Goal: Information Seeking & Learning: Learn about a topic

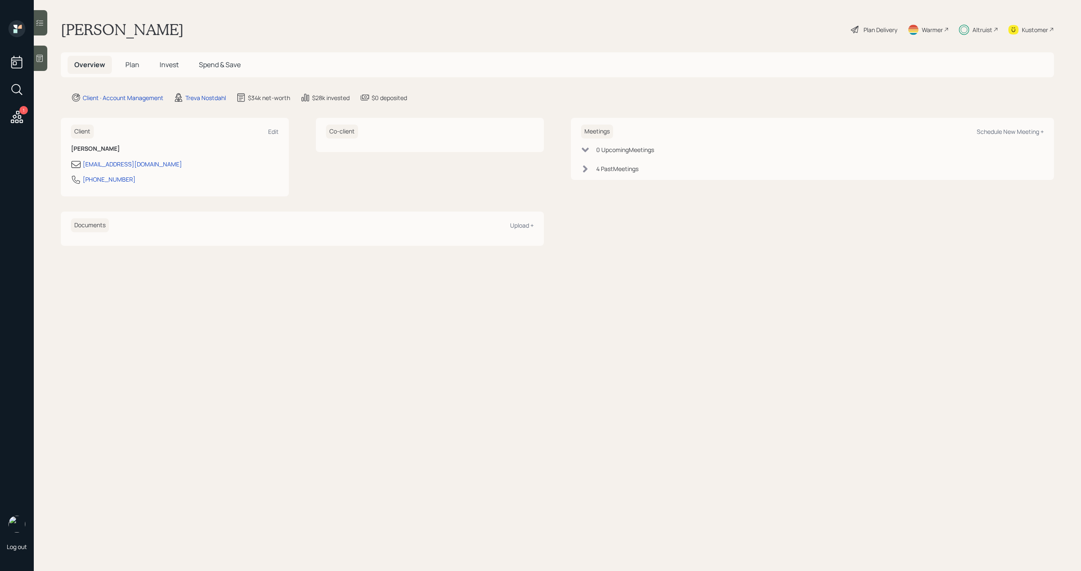
click at [131, 68] on span "Plan" at bounding box center [132, 64] width 14 height 9
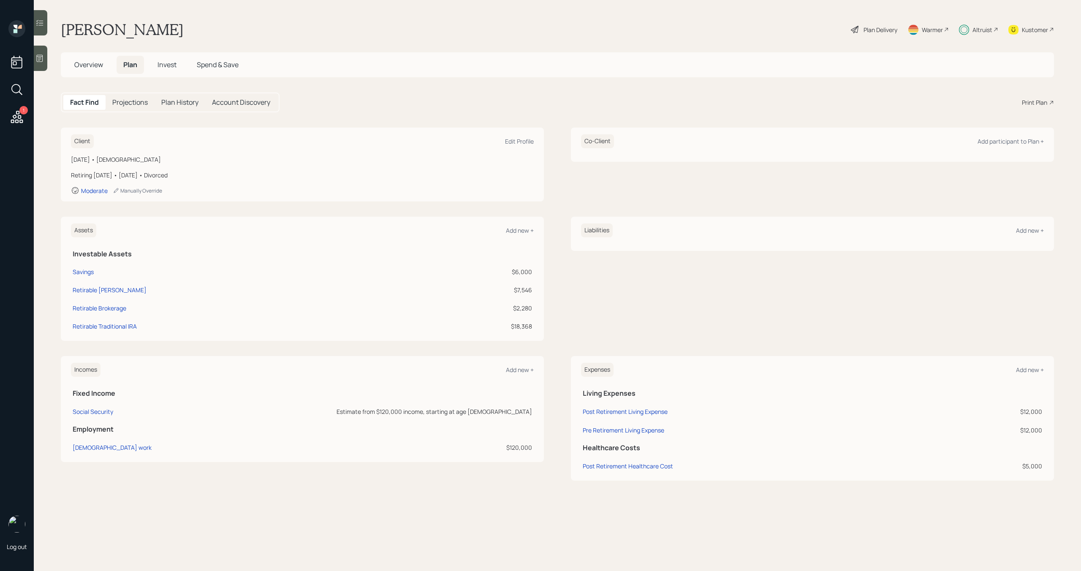
click at [174, 65] on span "Invest" at bounding box center [166, 64] width 19 height 9
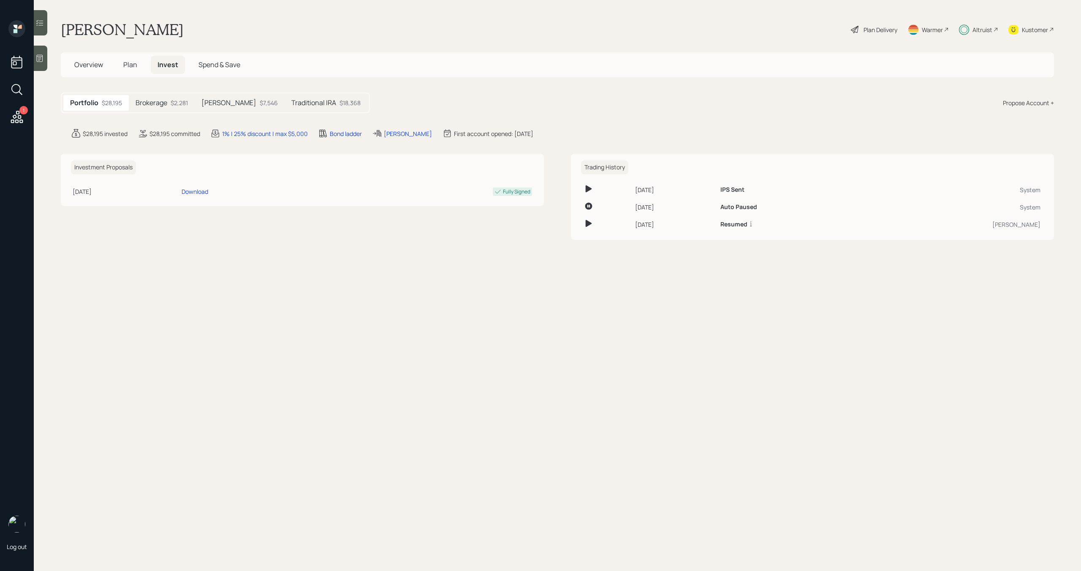
click at [173, 102] on div "$2,281" at bounding box center [179, 102] width 17 height 9
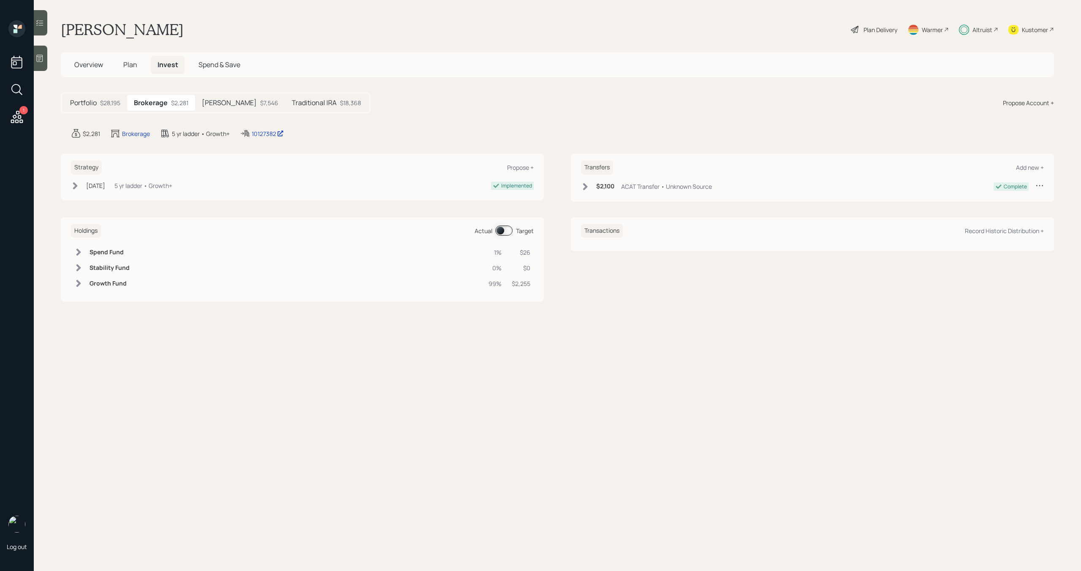
click at [505, 229] on span at bounding box center [503, 230] width 17 height 10
click at [292, 100] on h5 "Traditional IRA" at bounding box center [314, 103] width 45 height 8
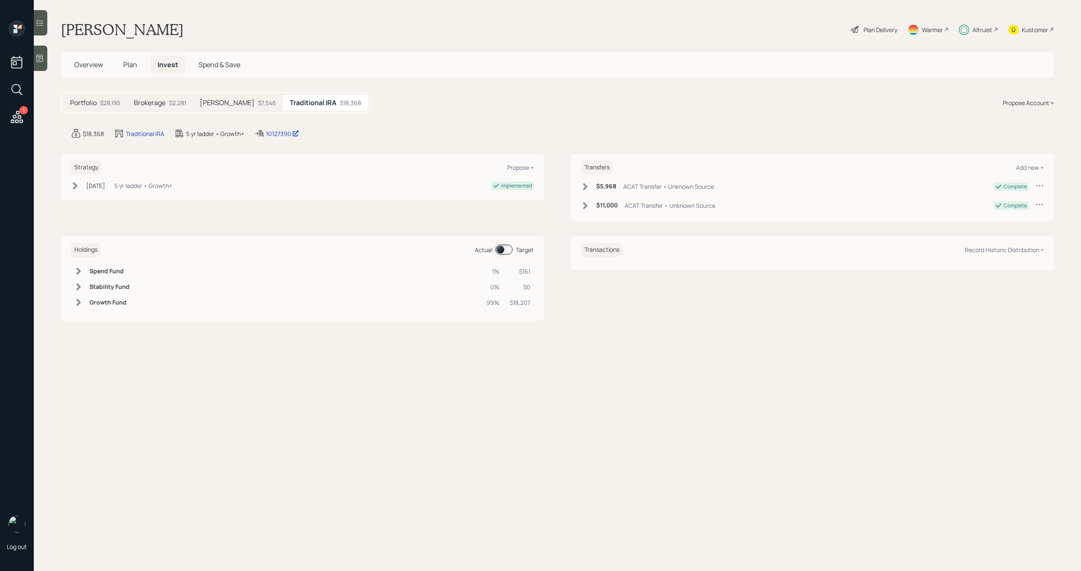
click at [502, 252] on span at bounding box center [503, 249] width 17 height 10
click at [504, 251] on span at bounding box center [503, 249] width 17 height 10
click at [981, 33] on div "Altruist" at bounding box center [982, 29] width 20 height 9
click at [96, 63] on span "Overview" at bounding box center [88, 64] width 29 height 9
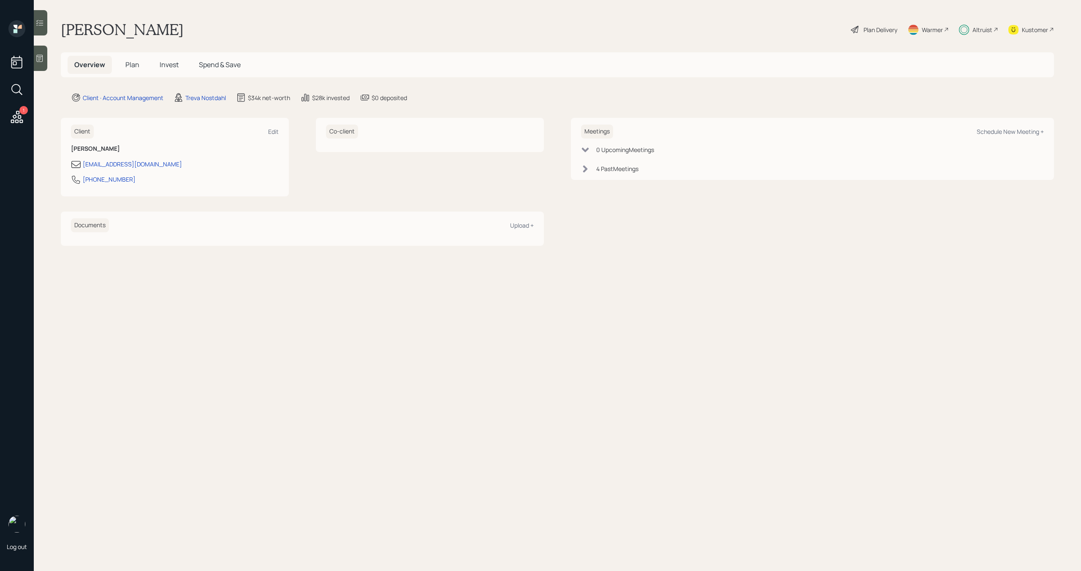
click at [137, 64] on span "Plan" at bounding box center [132, 64] width 14 height 9
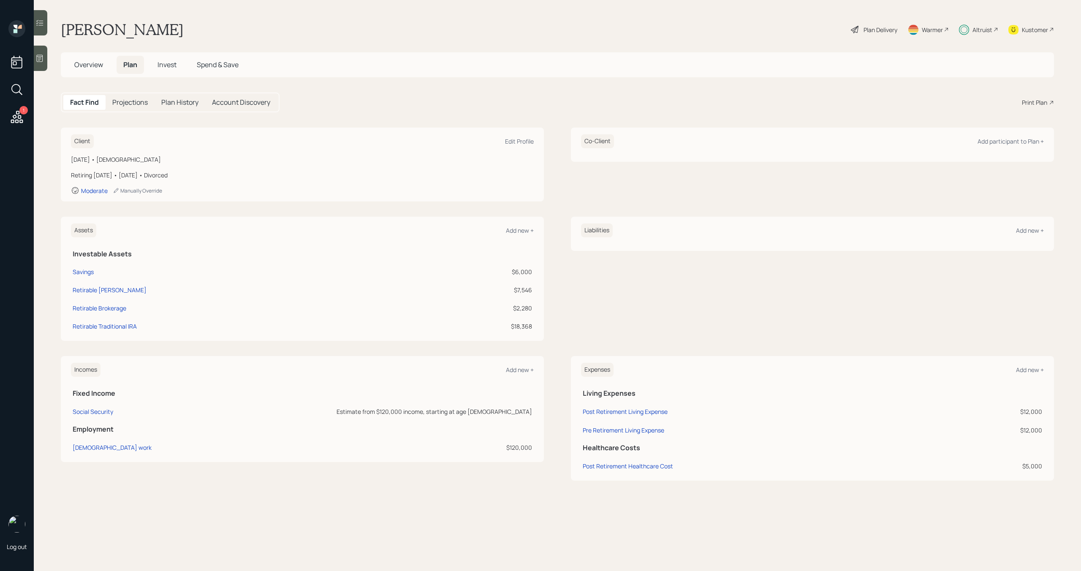
click at [161, 63] on span "Invest" at bounding box center [166, 64] width 19 height 9
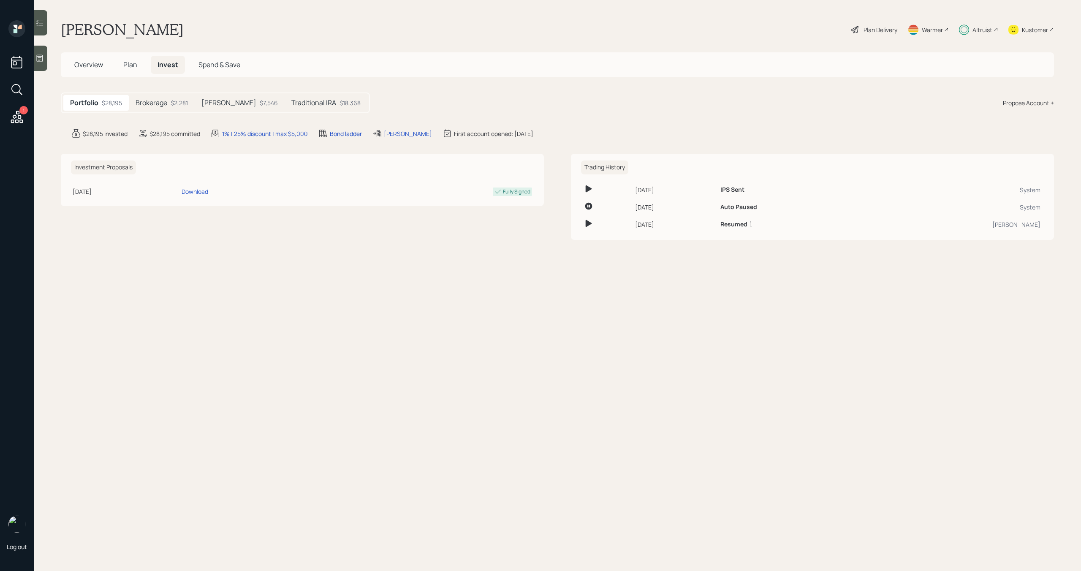
click at [130, 66] on span "Plan" at bounding box center [130, 64] width 14 height 9
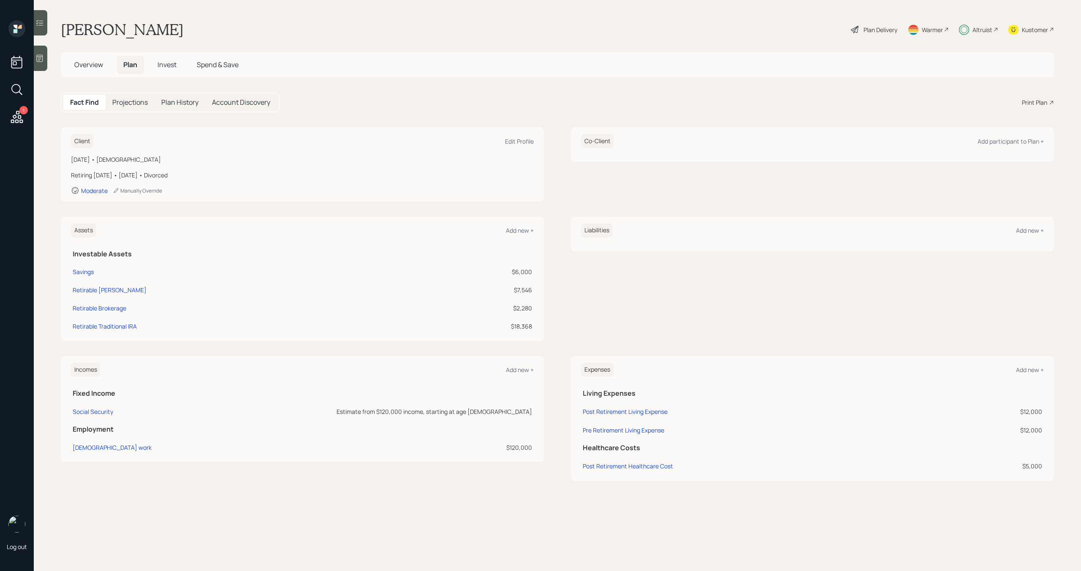
click at [174, 68] on span "Invest" at bounding box center [166, 64] width 19 height 9
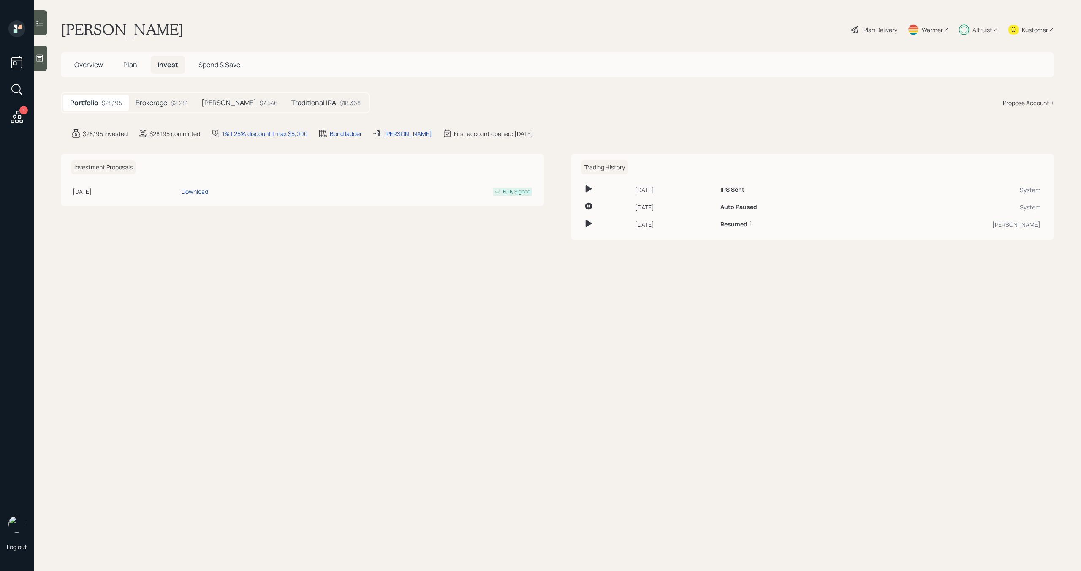
click at [177, 106] on div "$2,281" at bounding box center [179, 102] width 17 height 9
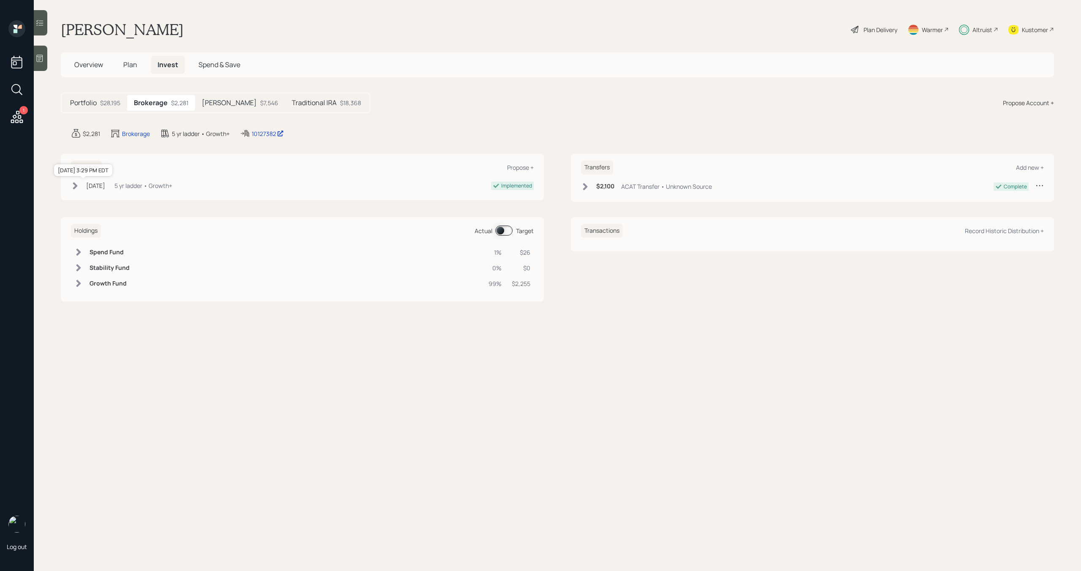
click at [105, 189] on div "[DATE]" at bounding box center [95, 185] width 19 height 9
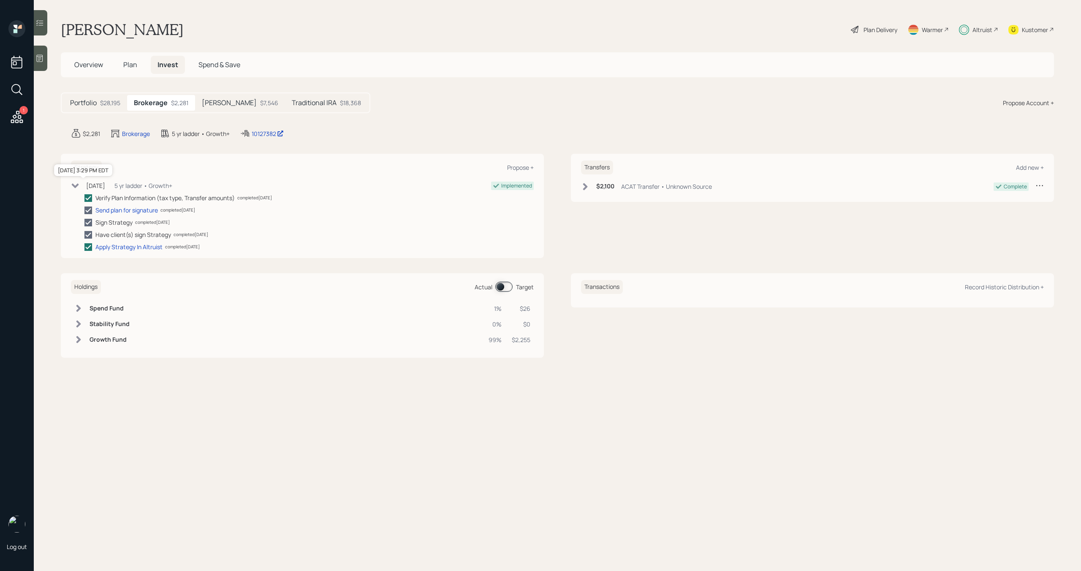
click at [105, 188] on div "[DATE]" at bounding box center [95, 185] width 19 height 9
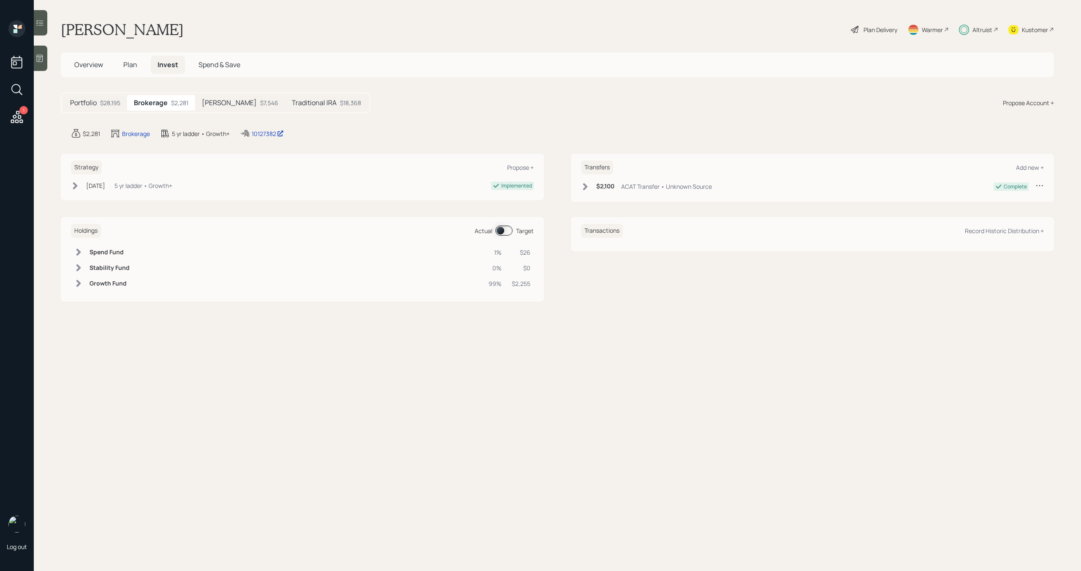
click at [504, 233] on span at bounding box center [503, 230] width 17 height 10
click at [983, 27] on div "Altruist" at bounding box center [982, 29] width 20 height 9
